Goal: Task Accomplishment & Management: Use online tool/utility

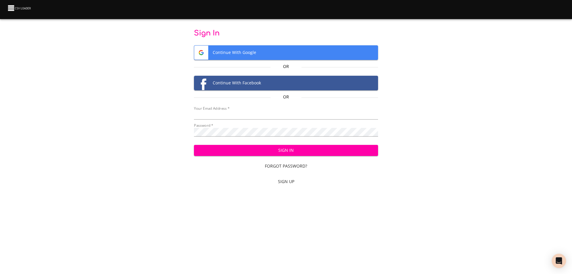
type input "[EMAIL_ADDRESS][DOMAIN_NAME]"
click at [275, 152] on span "Sign In" at bounding box center [286, 149] width 175 height 7
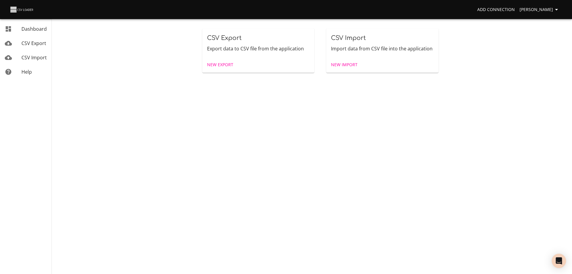
click at [344, 61] on link "New Import" at bounding box center [343, 64] width 31 height 11
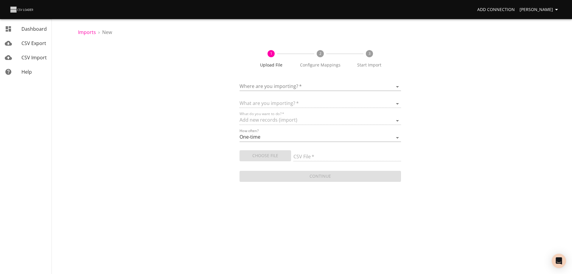
click at [314, 86] on body "Add Connection Wayne Dashboard CSV Export CSV Import Help Imports › New 1 Uploa…" at bounding box center [286, 137] width 572 height 274
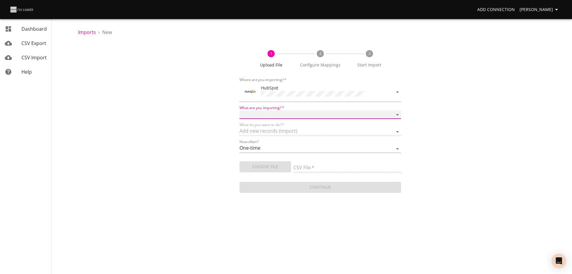
click at [297, 110] on select "Calls Companies Contacts Deals Emails Line items Meetings Notes Products Tasks …" at bounding box center [319, 114] width 161 height 9
select select "deals"
click at [239, 110] on select "Calls Companies Contacts Deals Emails Line items Meetings Notes Products Tasks …" at bounding box center [319, 114] width 161 height 9
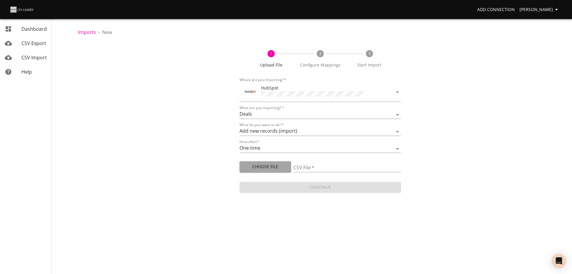
click at [277, 164] on span "Choose File" at bounding box center [265, 166] width 42 height 7
type input "Doctor Daily Sales 09192025.csv"
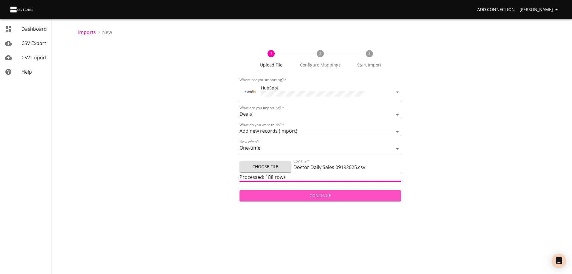
click at [325, 197] on span "Continue" at bounding box center [320, 195] width 152 height 7
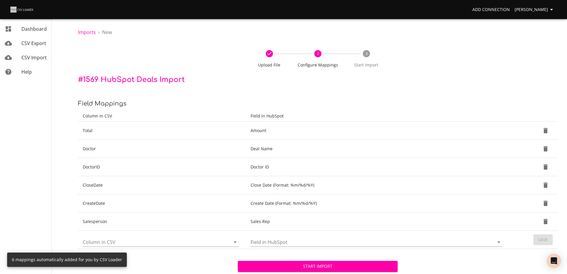
click at [322, 264] on span "Start Import" at bounding box center [318, 265] width 150 height 7
